Goal: Task Accomplishment & Management: Manage account settings

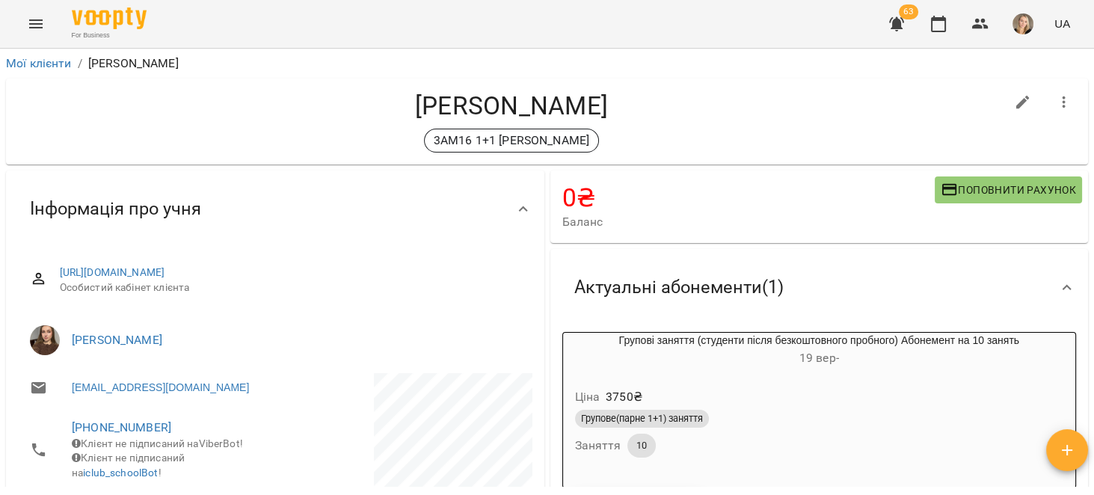
click at [34, 25] on icon "Menu" at bounding box center [36, 24] width 18 height 18
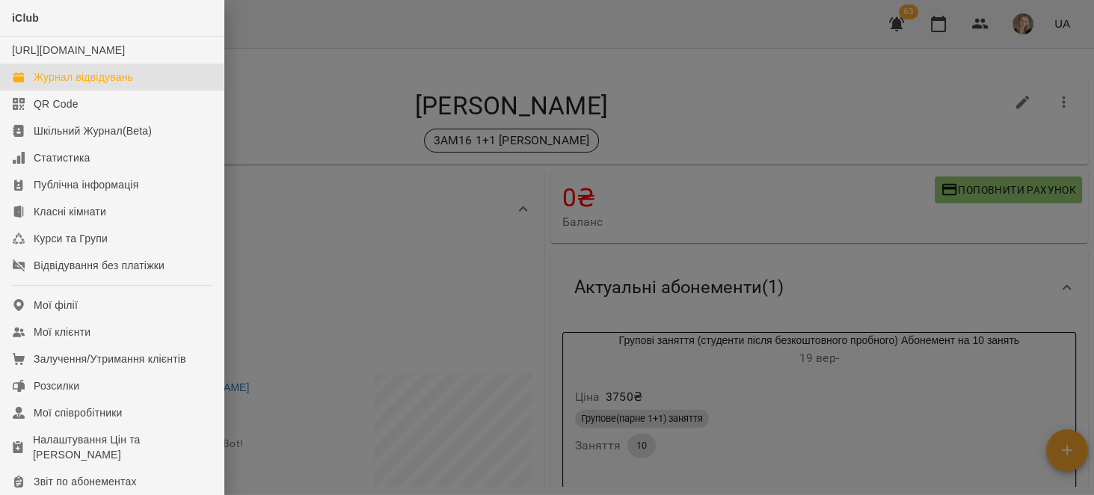
click at [135, 89] on link "Журнал відвідувань" at bounding box center [112, 77] width 224 height 27
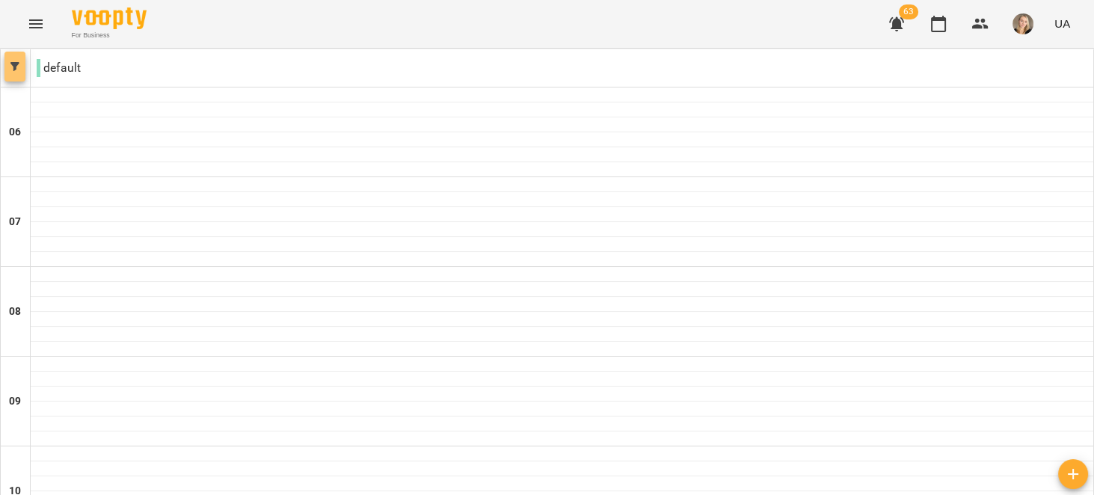
click at [16, 69] on icon "button" at bounding box center [14, 66] width 9 height 9
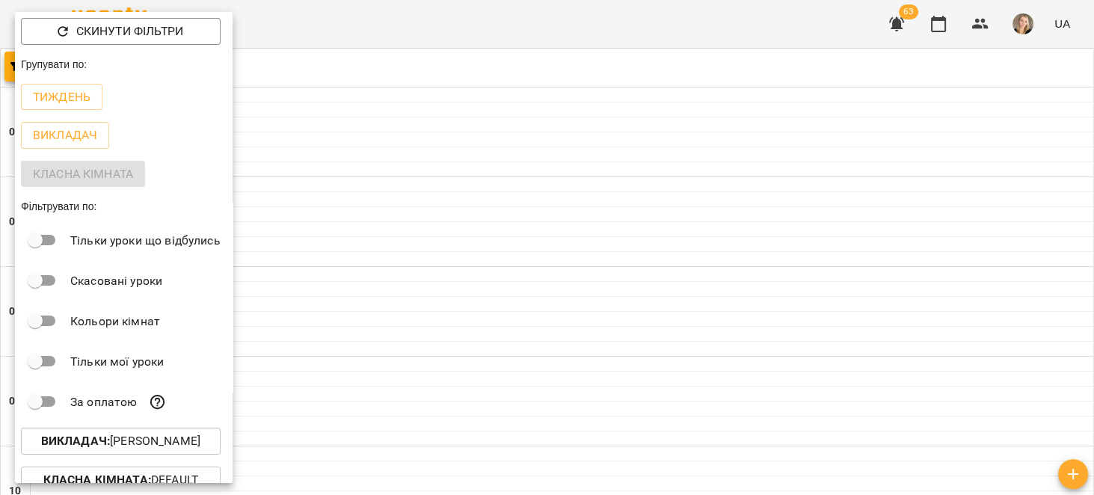
click at [200, 438] on p "Викладач : [PERSON_NAME]" at bounding box center [120, 441] width 159 height 18
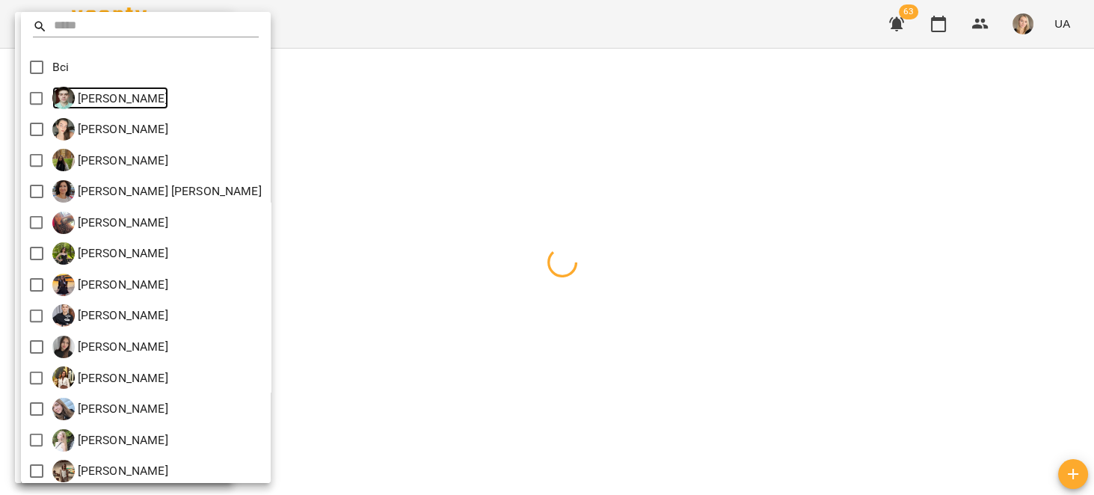
click at [70, 102] on img at bounding box center [63, 98] width 22 height 22
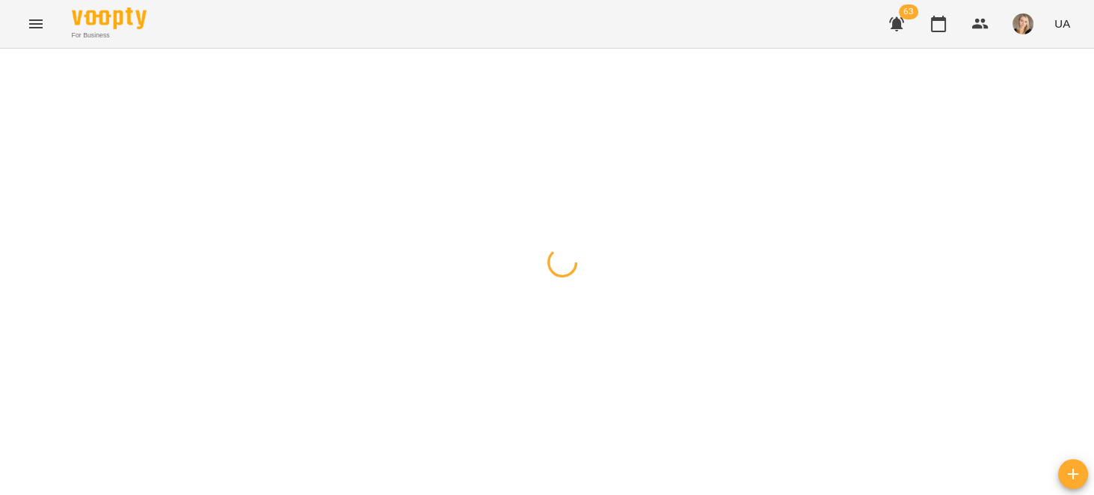
click at [19, 70] on icon "button" at bounding box center [14, 66] width 9 height 9
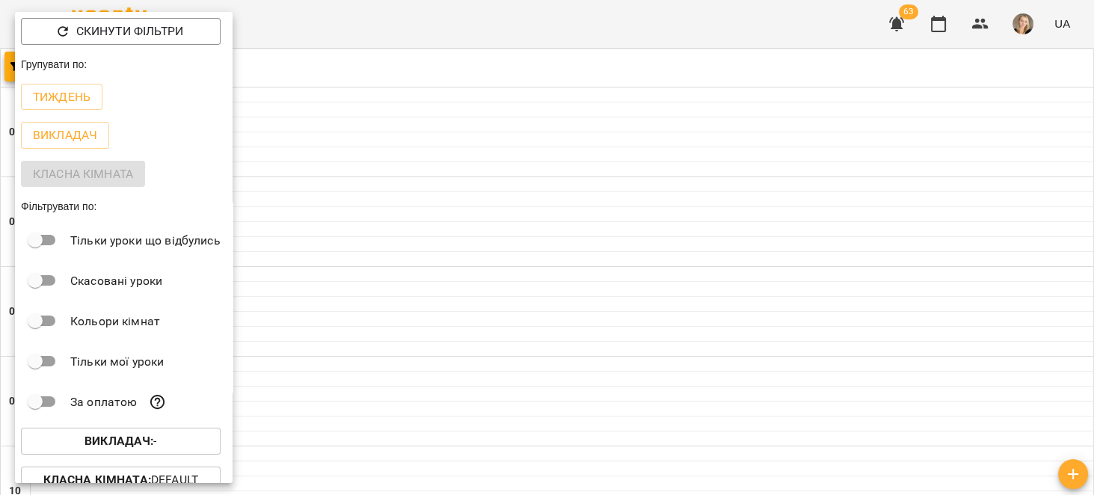
click at [160, 444] on span "Викладач : -" at bounding box center [121, 441] width 176 height 18
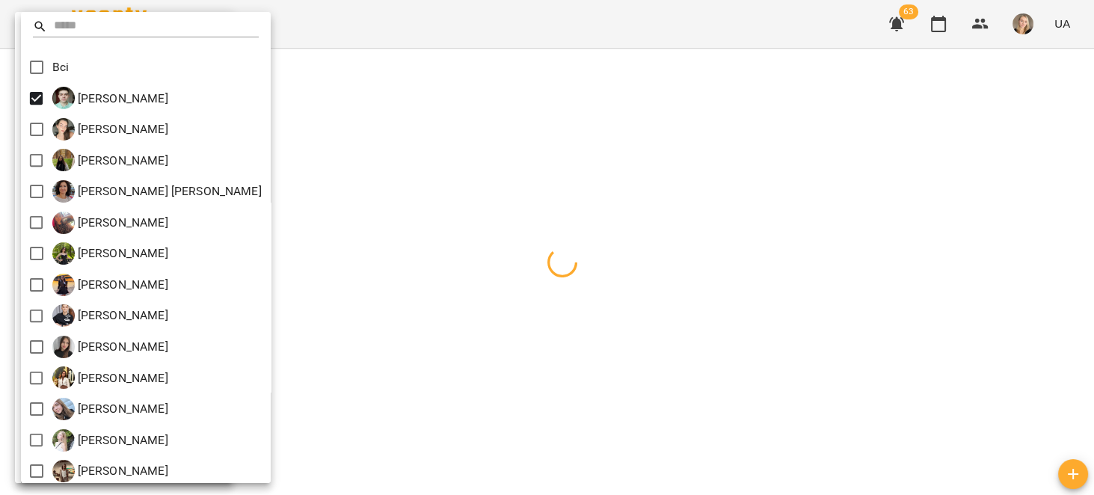
click at [578, 181] on div at bounding box center [547, 247] width 1094 height 495
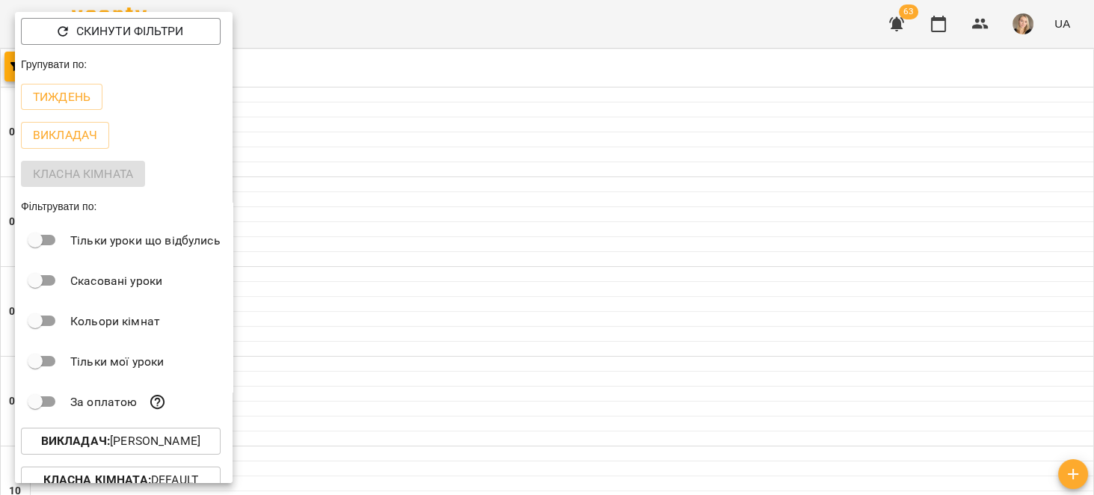
click at [745, 425] on div at bounding box center [547, 247] width 1094 height 495
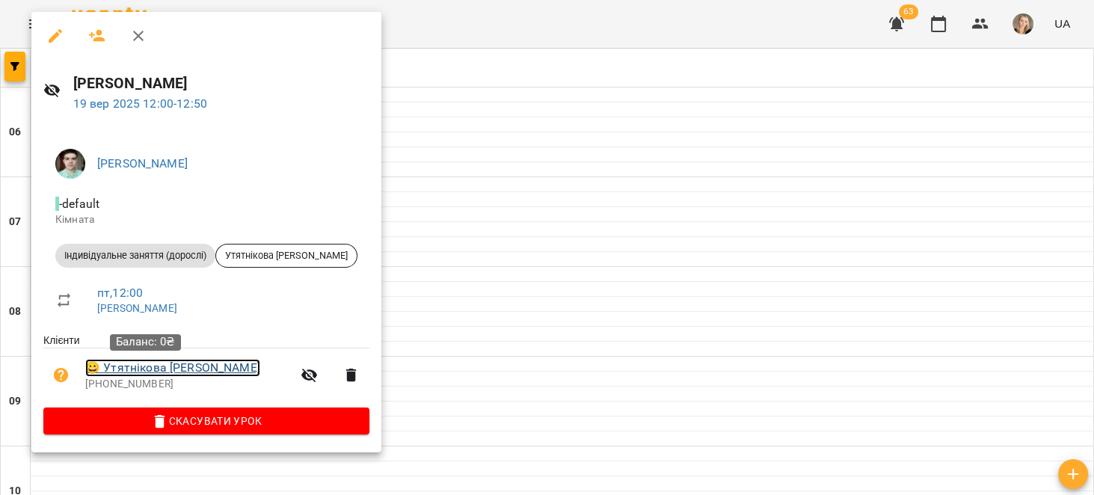
click at [140, 373] on link "😀 Утятнікова [PERSON_NAME]" at bounding box center [172, 368] width 175 height 18
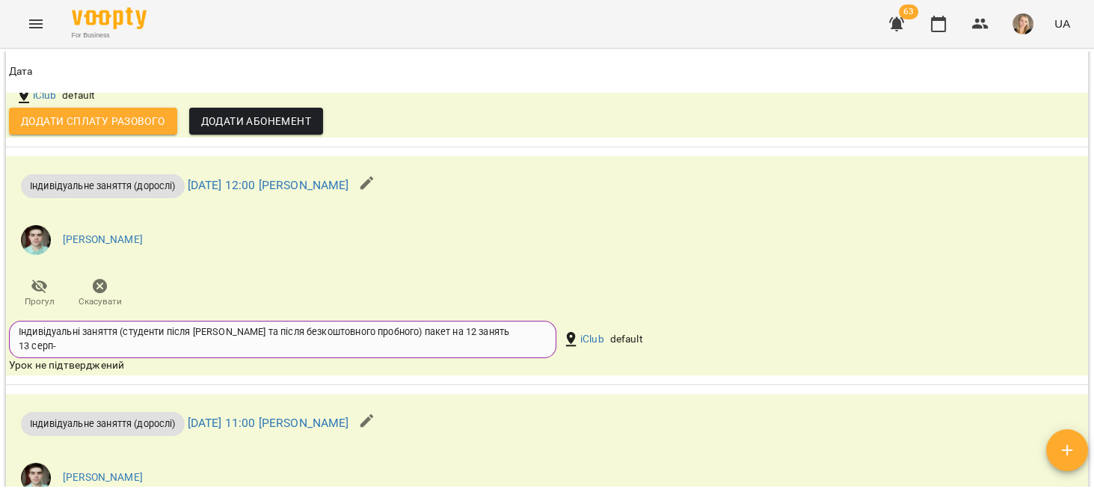
scroll to position [1947, 0]
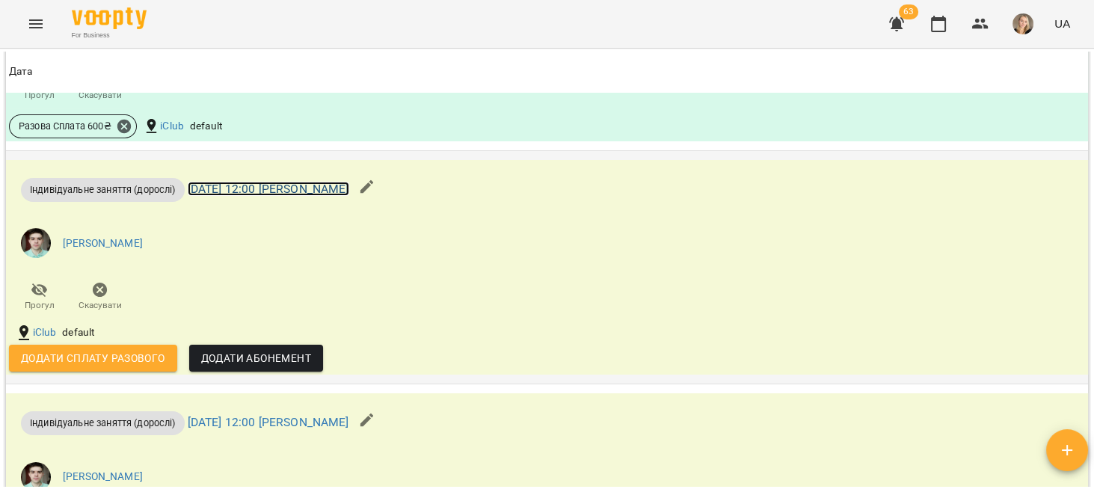
click at [337, 196] on link "[DATE] 12:00 [PERSON_NAME]" at bounding box center [269, 189] width 162 height 14
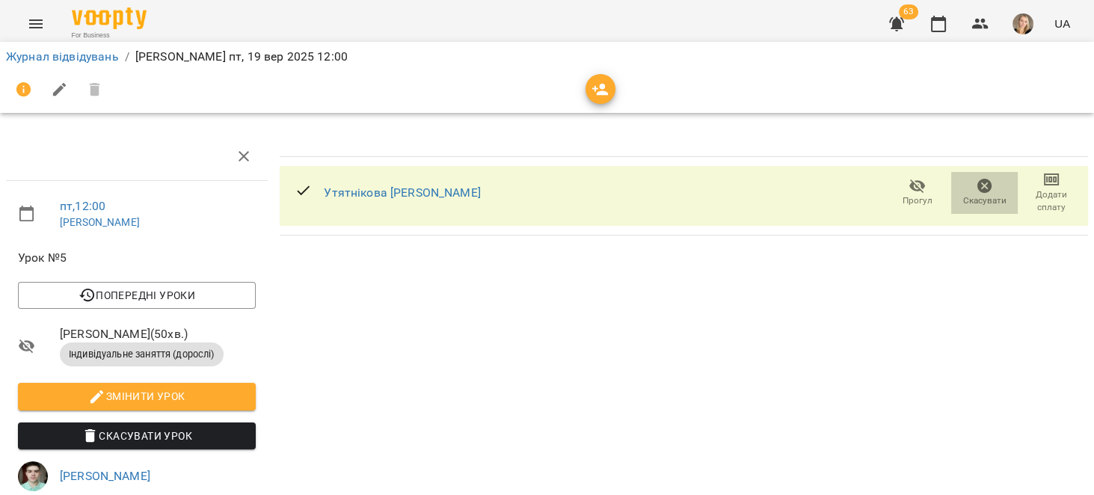
click at [978, 189] on icon "button" at bounding box center [985, 186] width 15 height 15
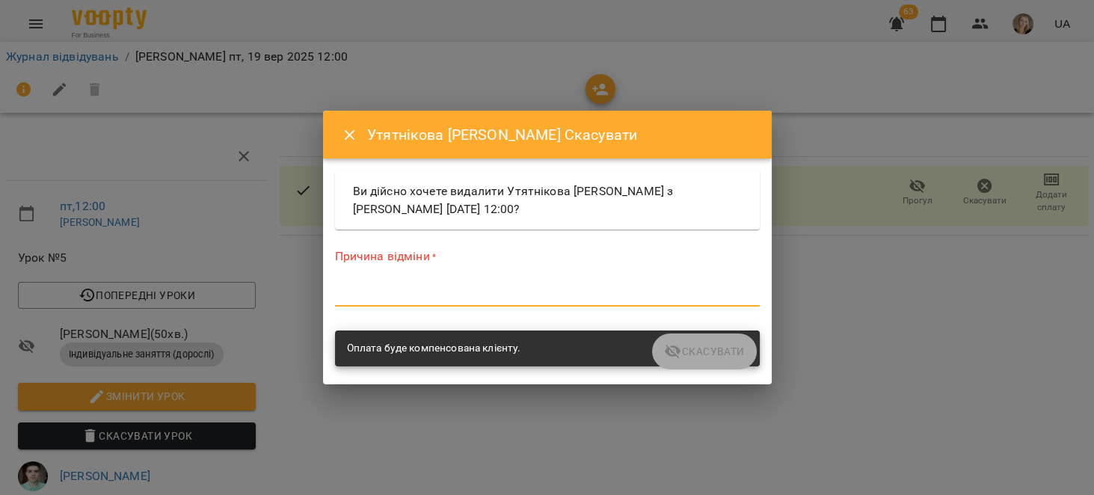
click at [543, 289] on textarea at bounding box center [547, 294] width 425 height 14
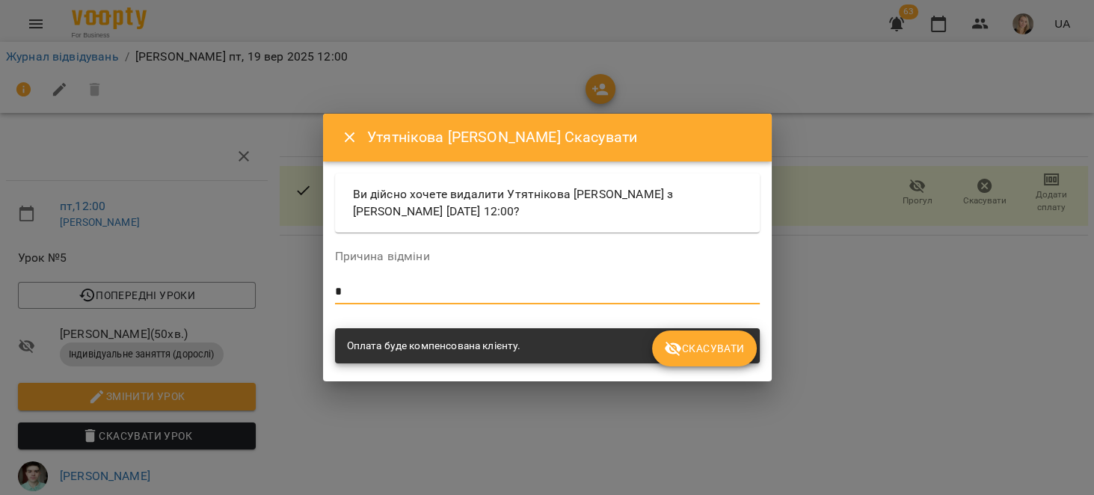
type textarea "*"
click at [700, 361] on button "Скасувати" at bounding box center [704, 349] width 104 height 36
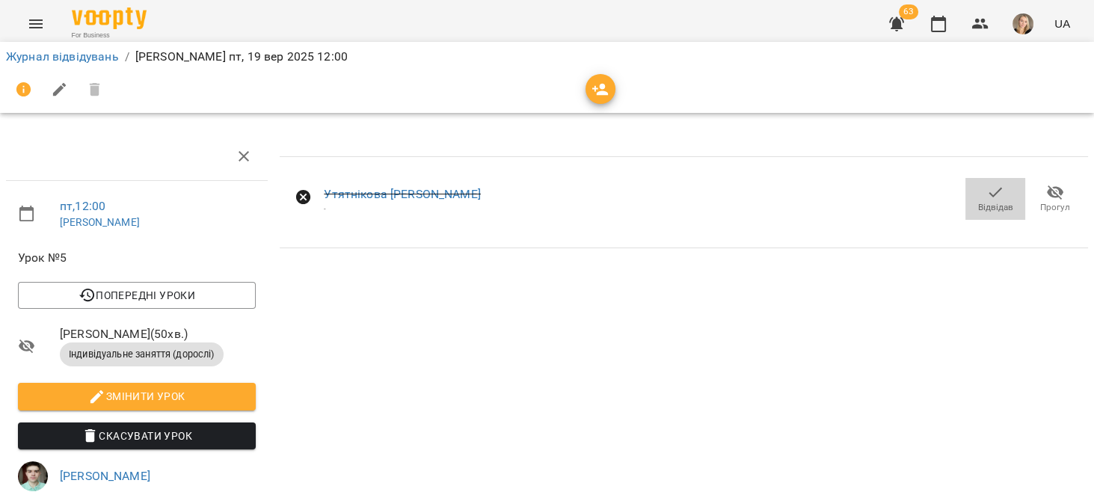
click at [975, 191] on span "Відвідав" at bounding box center [996, 198] width 42 height 30
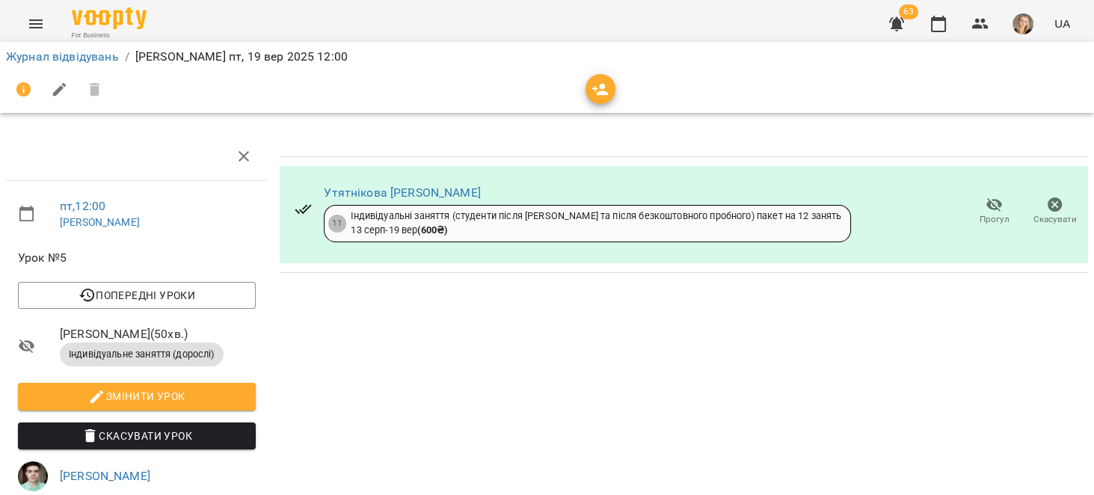
click at [29, 35] on button "Menu" at bounding box center [36, 24] width 36 height 36
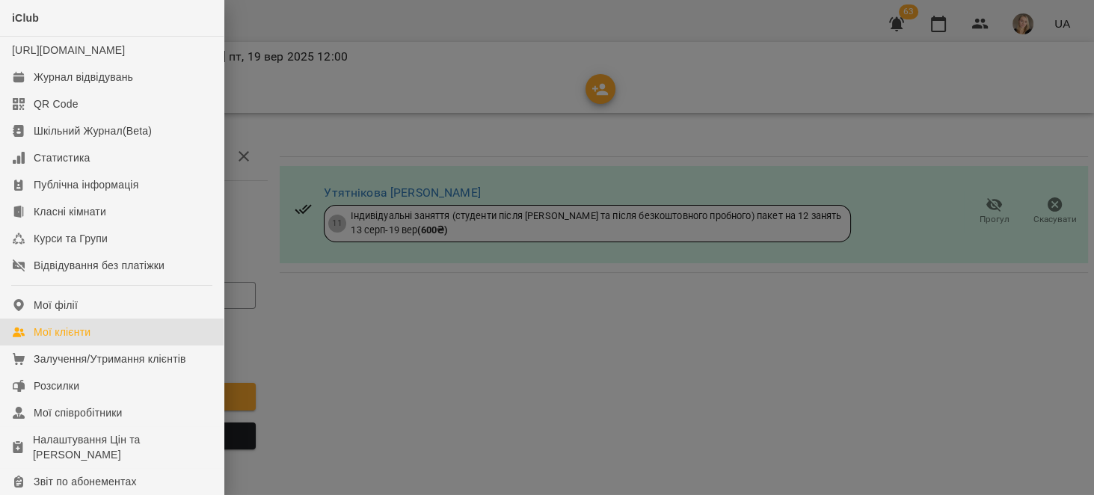
click at [117, 337] on link "Мої клієнти" at bounding box center [112, 332] width 224 height 27
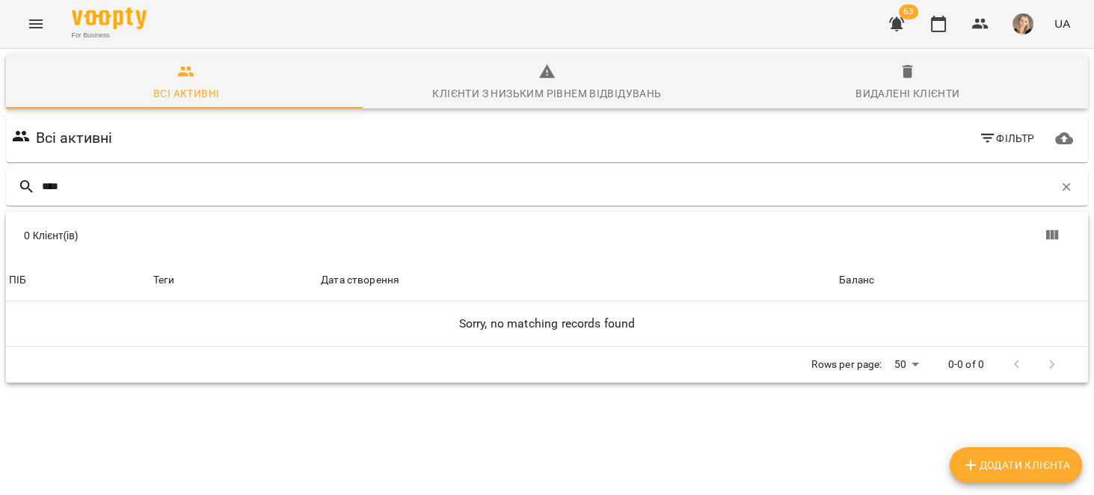
type input "****"
click at [560, 79] on span "Клієнти з низьким рівнем відвідувань" at bounding box center [546, 83] width 343 height 40
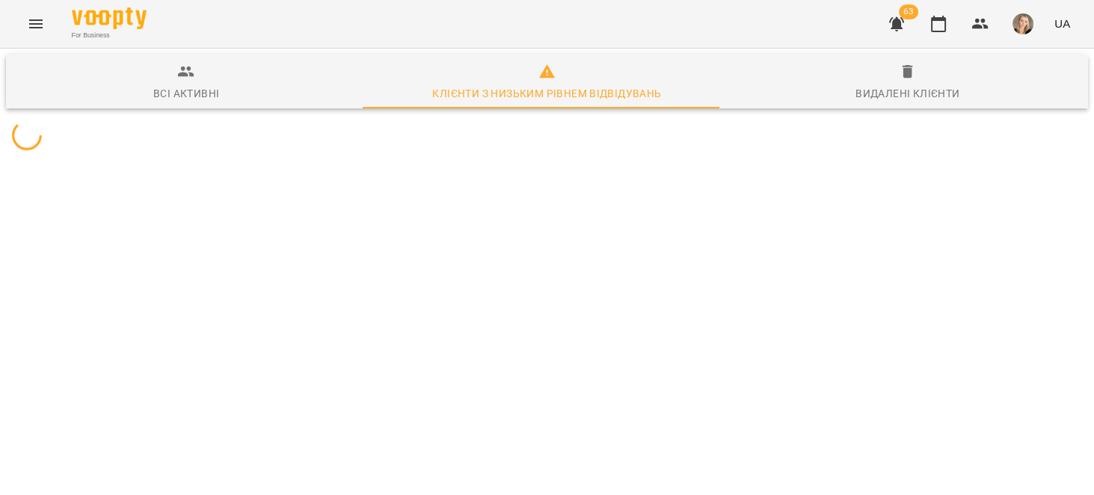
click at [909, 88] on div "Видалені клієнти" at bounding box center [908, 94] width 104 height 18
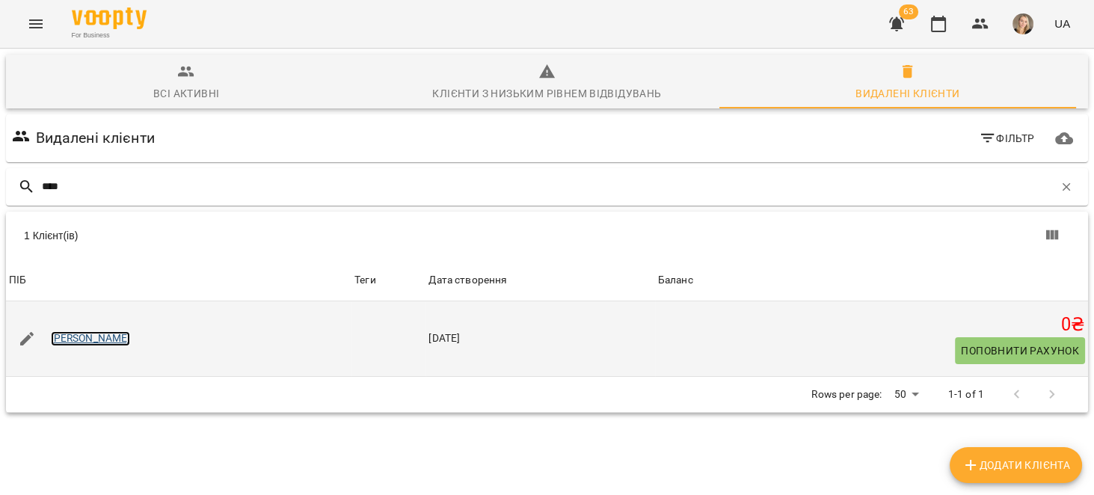
click at [105, 337] on link "[PERSON_NAME]" at bounding box center [91, 338] width 80 height 15
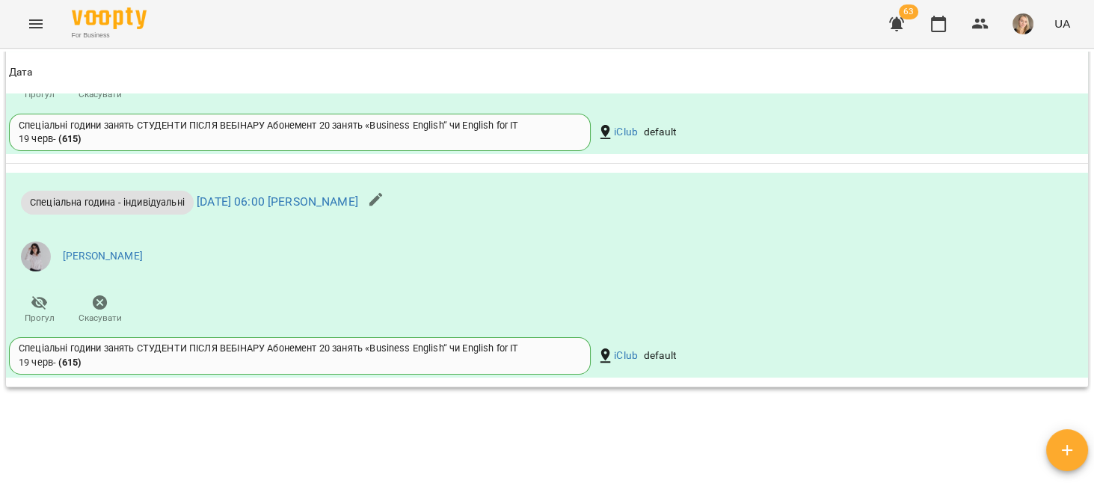
scroll to position [1113, 0]
